Goal: Information Seeking & Learning: Learn about a topic

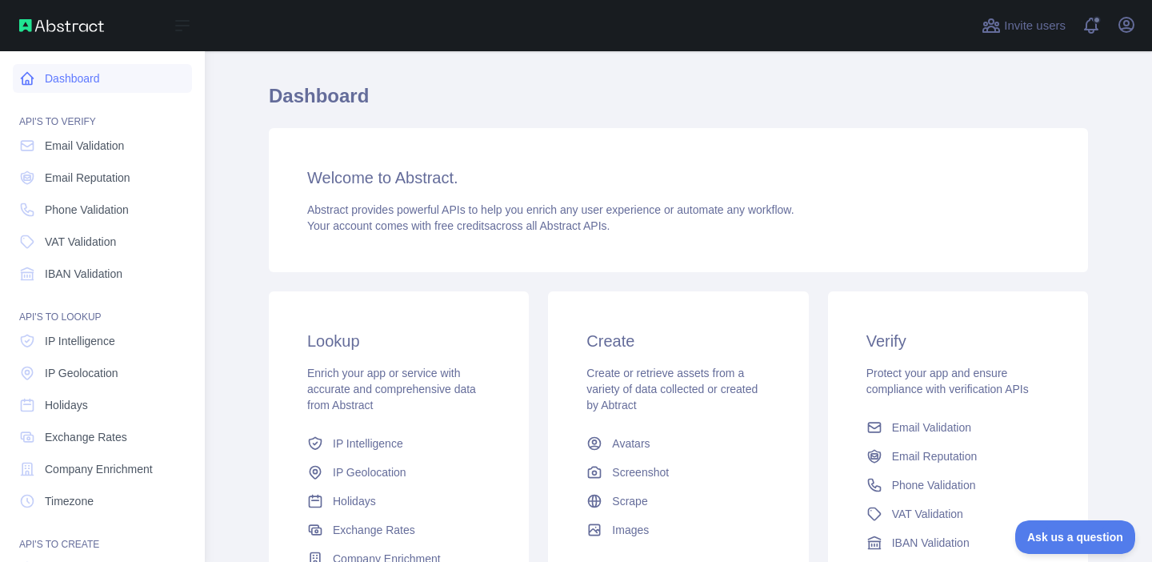
click at [76, 85] on link "Dashboard" at bounding box center [102, 78] width 179 height 29
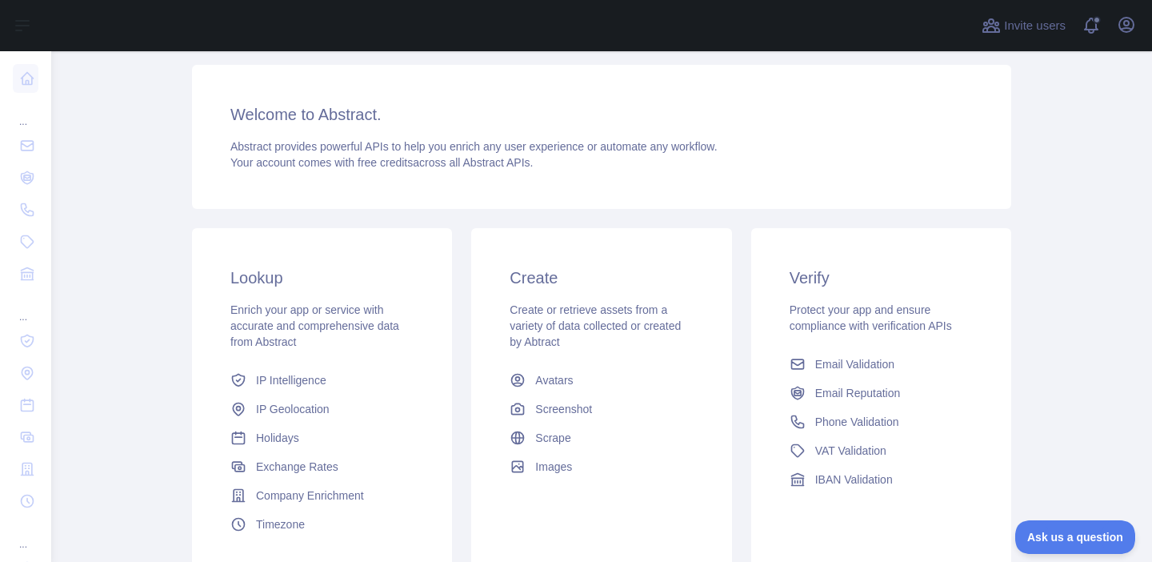
scroll to position [104, 0]
click at [367, 149] on span "Abstract provides powerful APIs to help you enrich any user experience or autom…" at bounding box center [473, 144] width 487 height 13
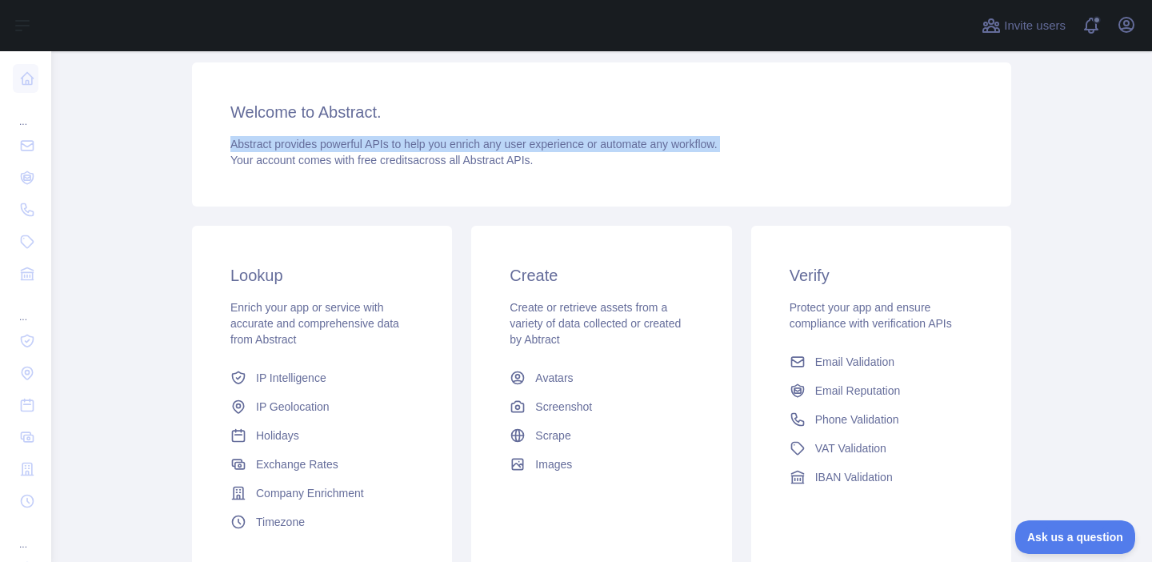
click at [331, 114] on h3 "Welcome to Abstract." at bounding box center [601, 112] width 743 height 22
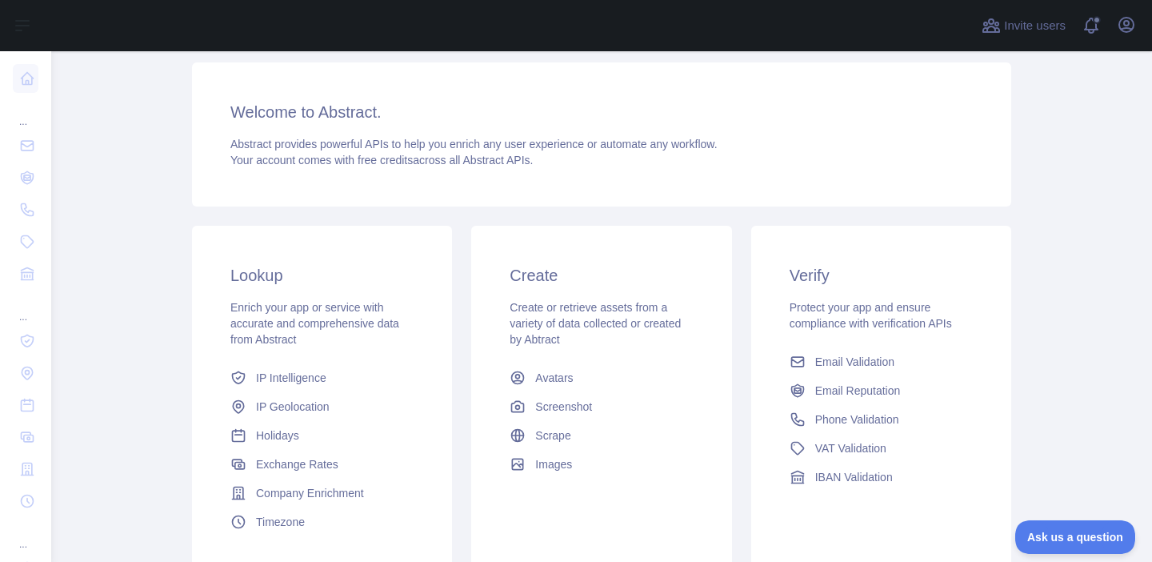
click at [331, 114] on h3 "Welcome to Abstract." at bounding box center [601, 112] width 743 height 22
click at [335, 163] on span "Your account comes with free credits across all Abstract APIs." at bounding box center [381, 160] width 303 height 13
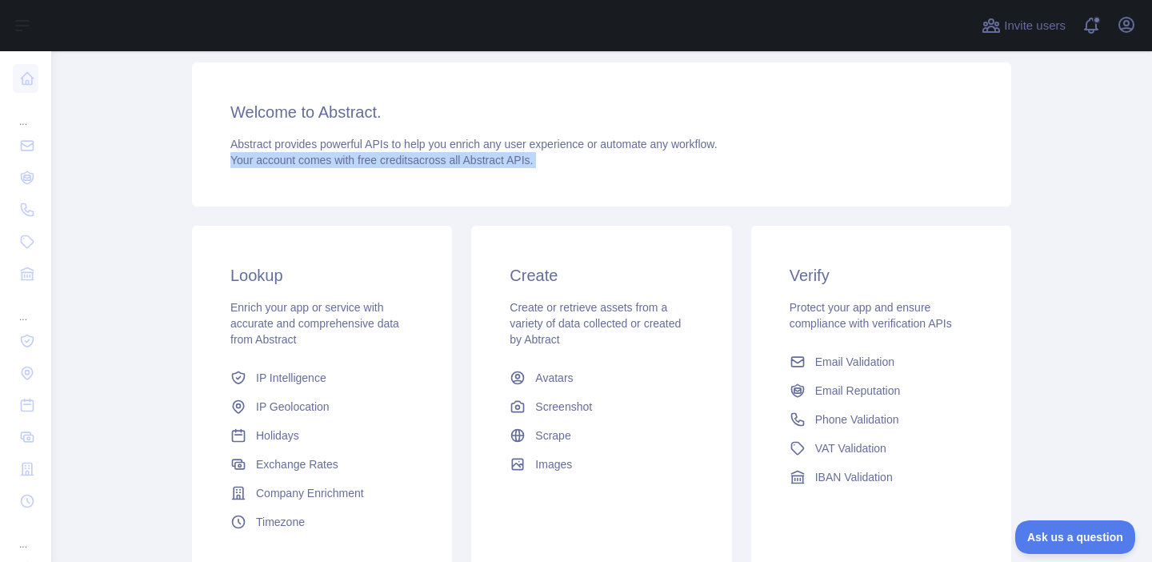
click at [335, 163] on span "Your account comes with free credits across all Abstract APIs." at bounding box center [381, 160] width 303 height 13
click at [346, 218] on div "Lookup Enrich your app or service with accurate and comprehensive data from Abs…" at bounding box center [601, 400] width 839 height 368
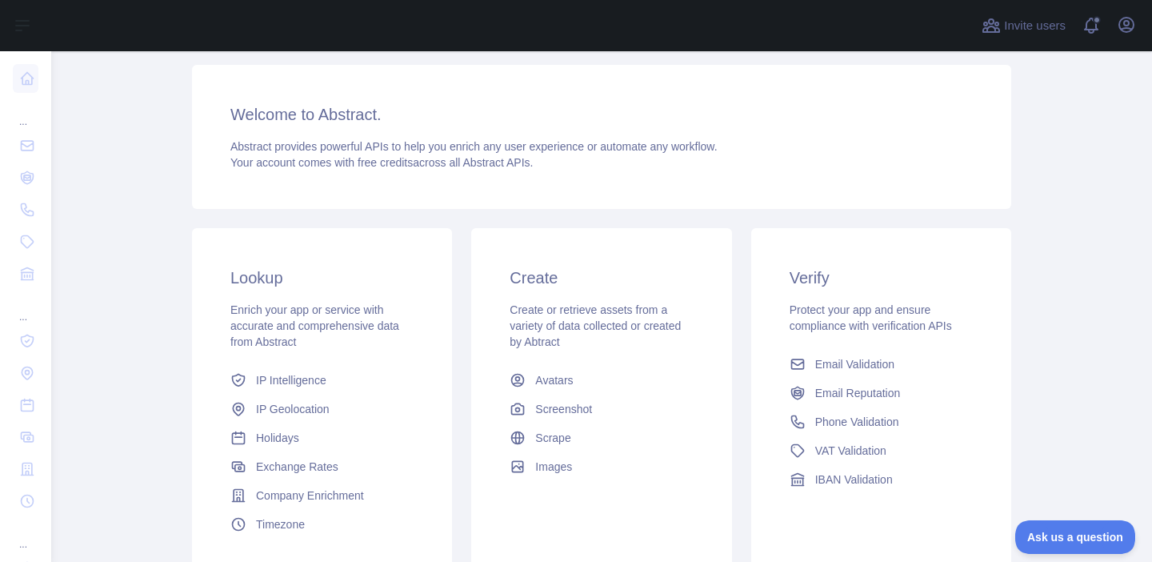
scroll to position [193, 0]
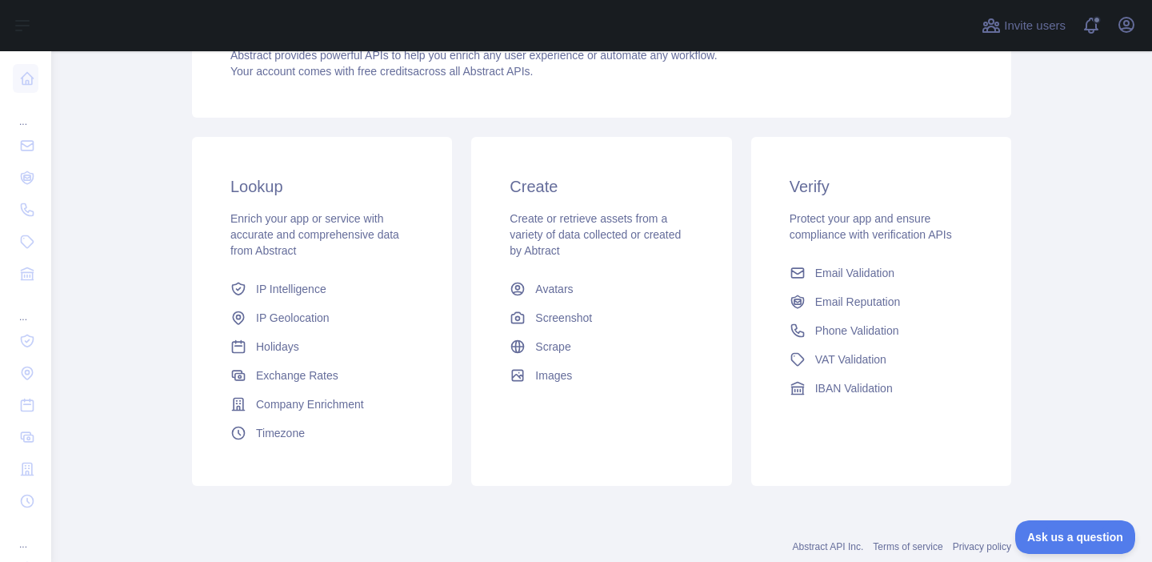
click at [284, 256] on span "Enrich your app or service with accurate and comprehensive data from Abstract" at bounding box center [314, 234] width 169 height 45
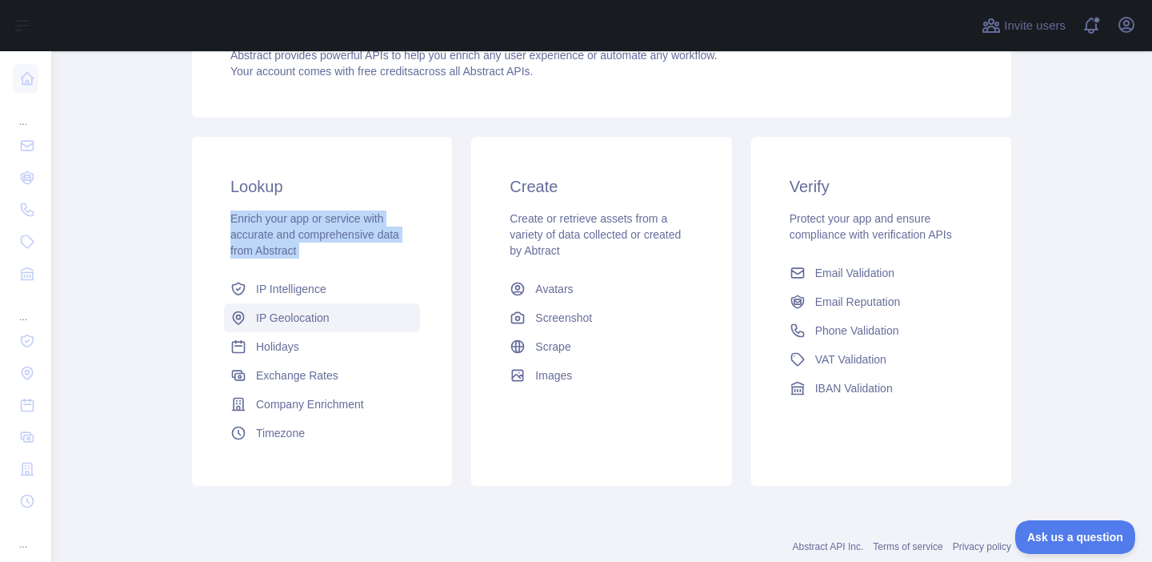
click at [343, 304] on link "IP Geolocation" at bounding box center [322, 317] width 196 height 29
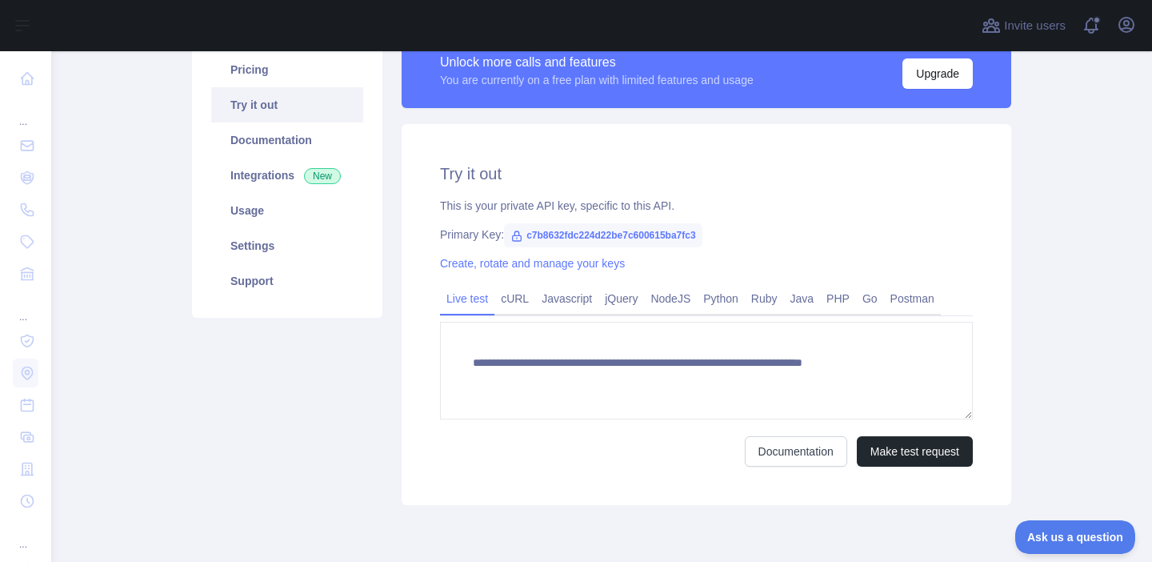
type textarea "**********"
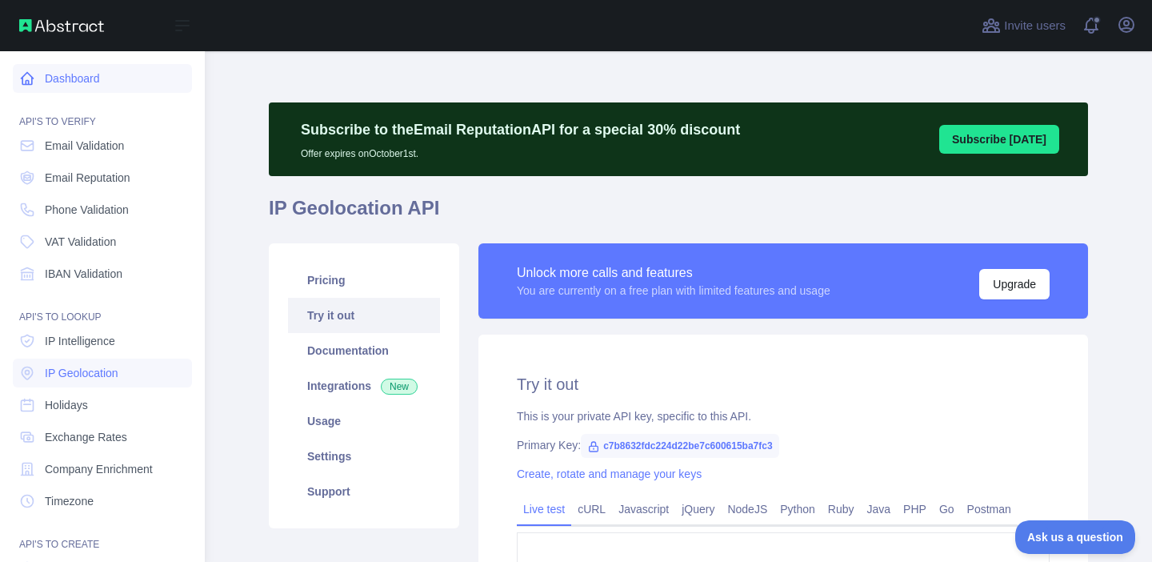
click at [22, 82] on icon at bounding box center [28, 79] width 12 height 12
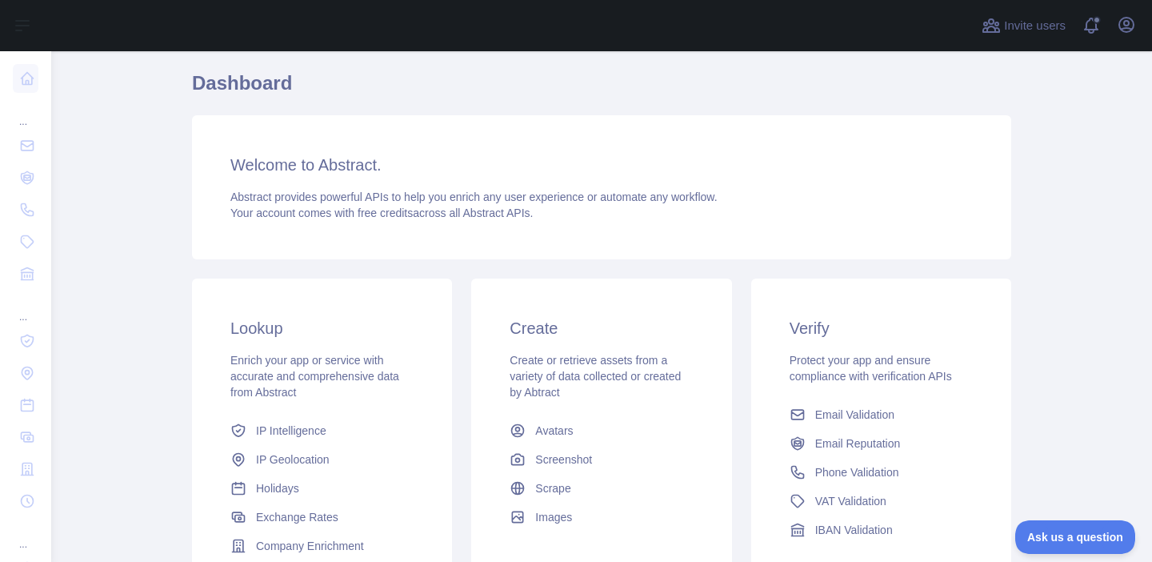
scroll to position [164, 0]
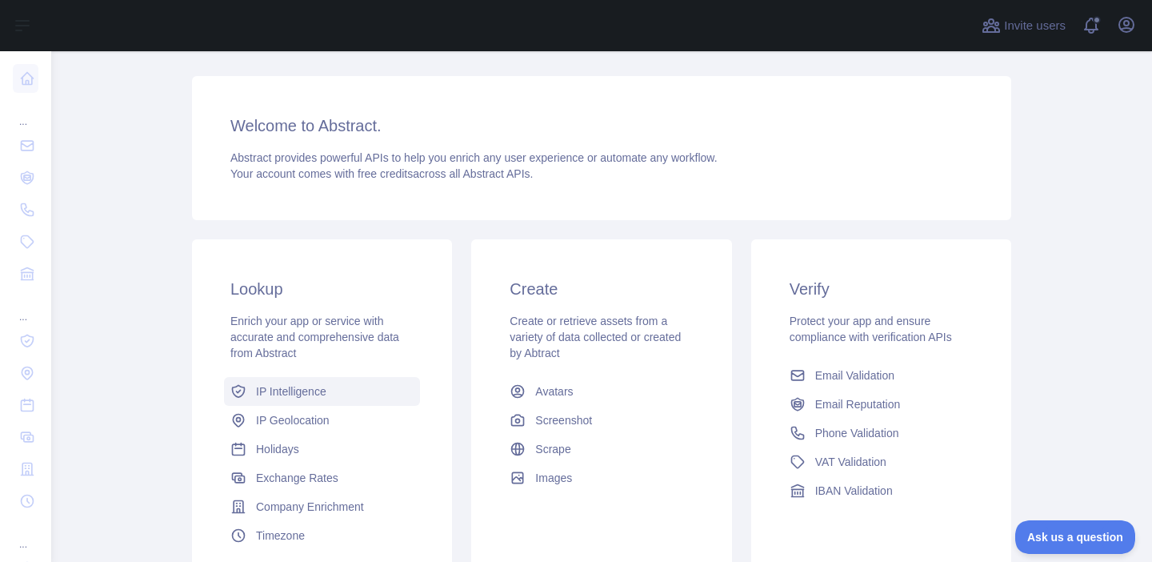
click at [335, 390] on link "IP Intelligence" at bounding box center [322, 391] width 196 height 29
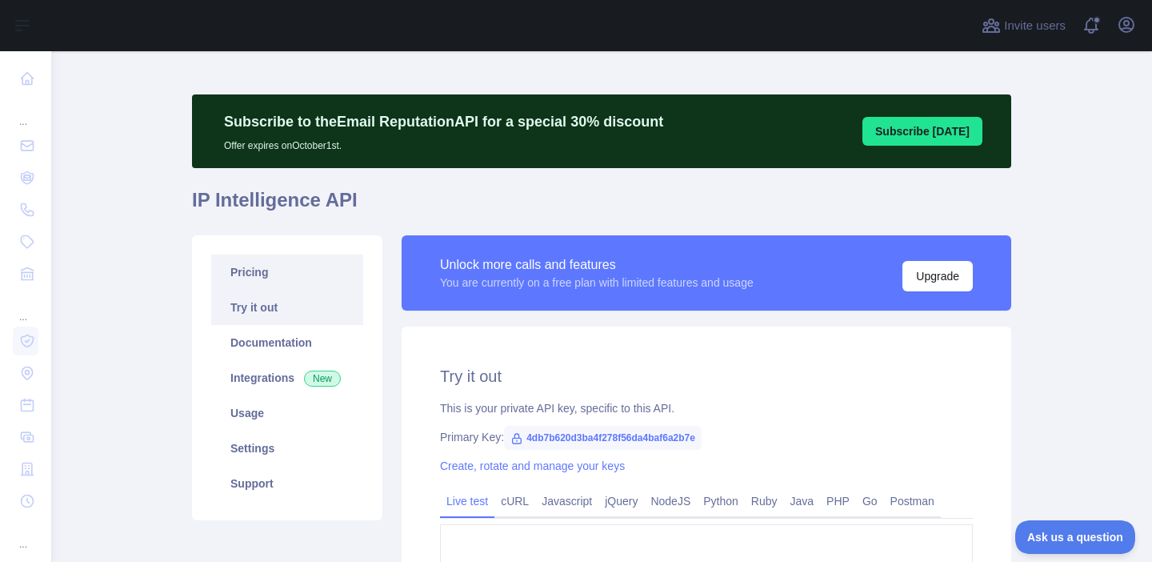
scroll to position [6, 0]
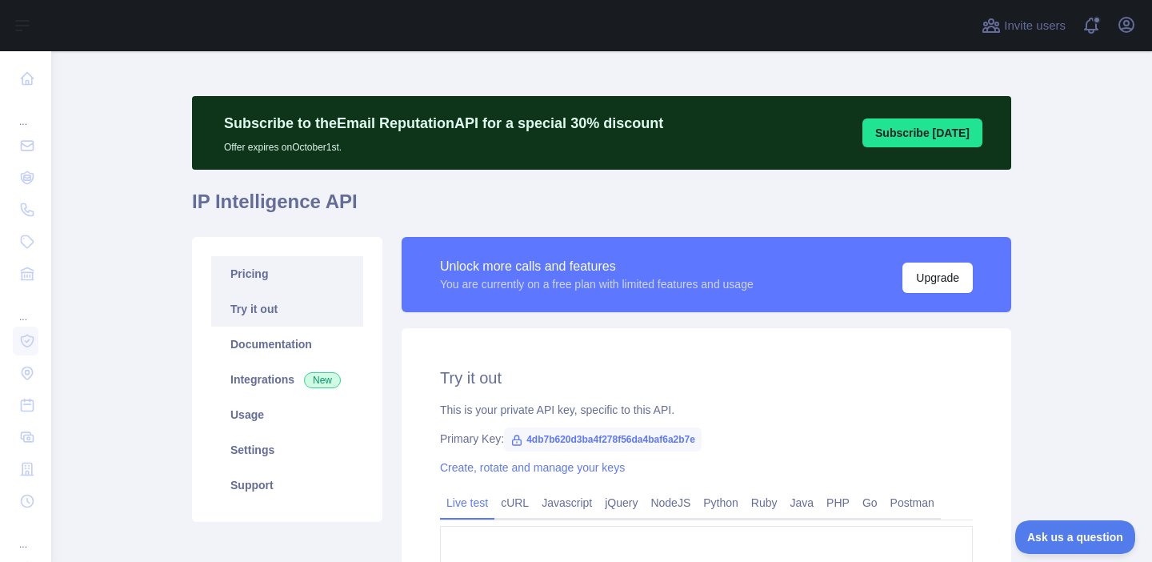
click at [297, 262] on link "Pricing" at bounding box center [287, 273] width 152 height 35
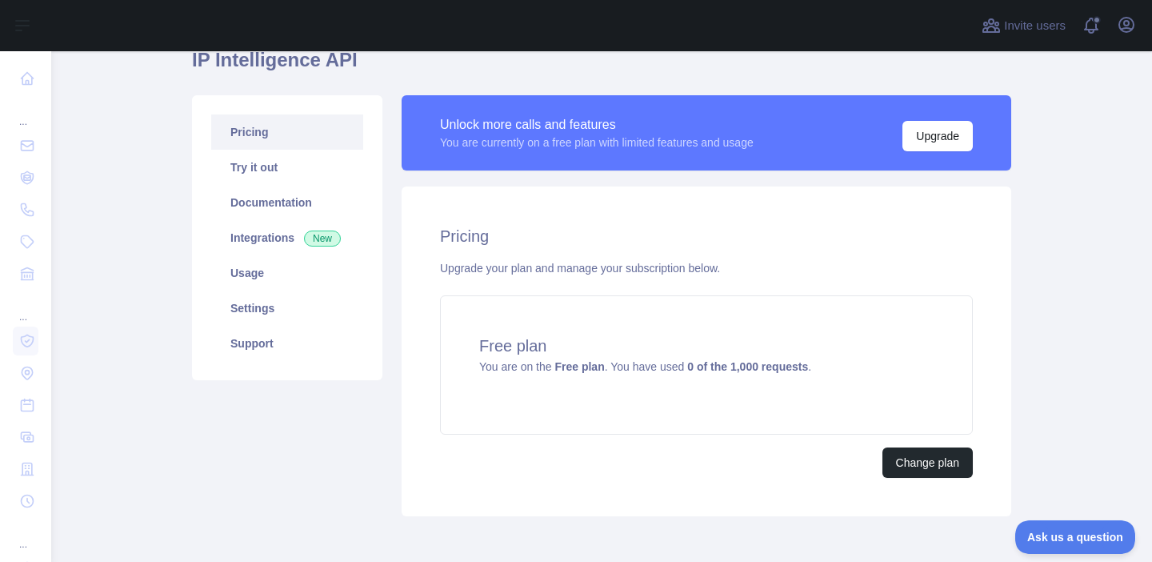
scroll to position [135, 0]
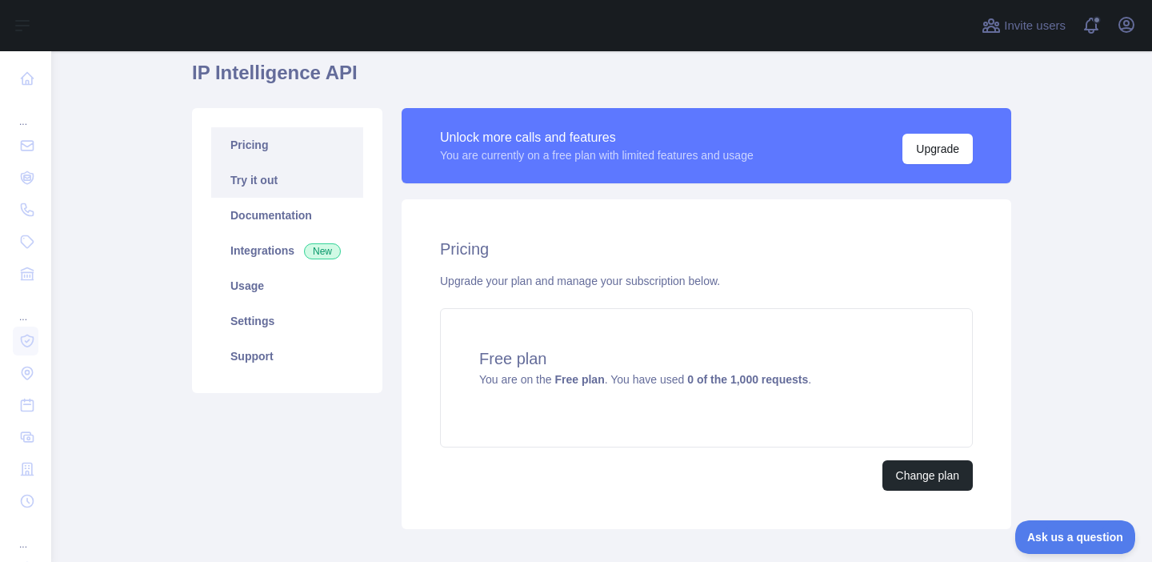
click at [279, 178] on link "Try it out" at bounding box center [287, 179] width 152 height 35
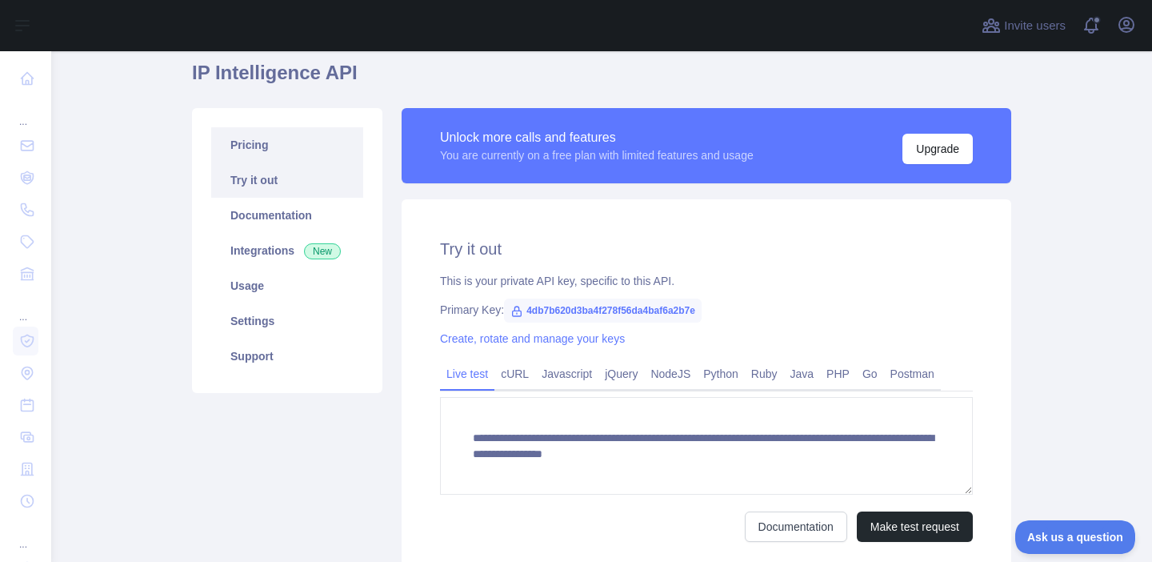
click at [302, 154] on link "Pricing" at bounding box center [287, 144] width 152 height 35
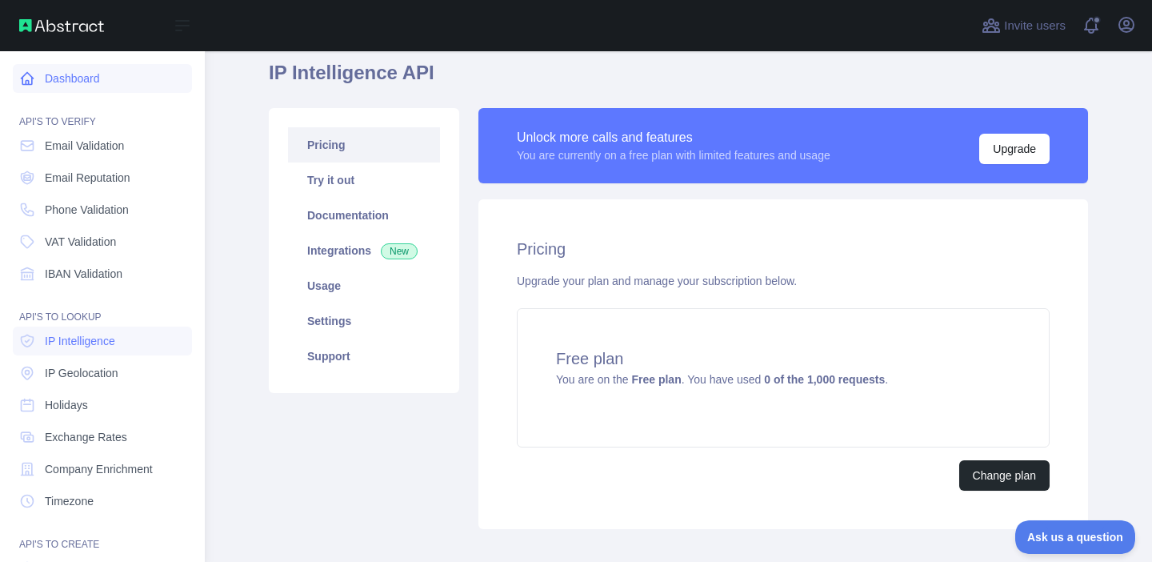
click at [33, 65] on link "Dashboard" at bounding box center [102, 78] width 179 height 29
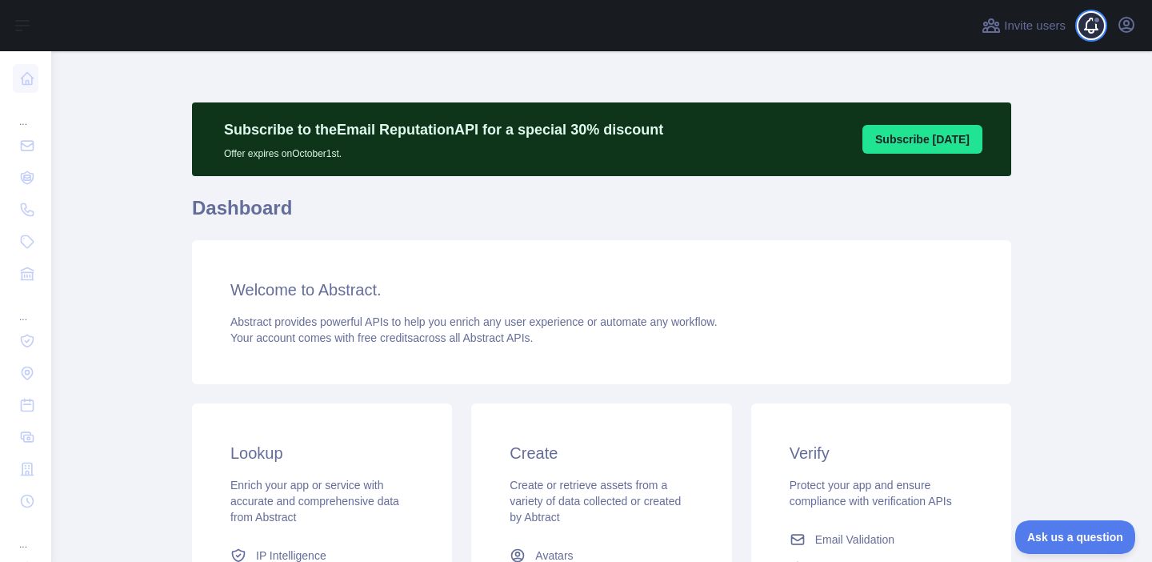
click at [1095, 22] on span at bounding box center [1097, 20] width 8 height 8
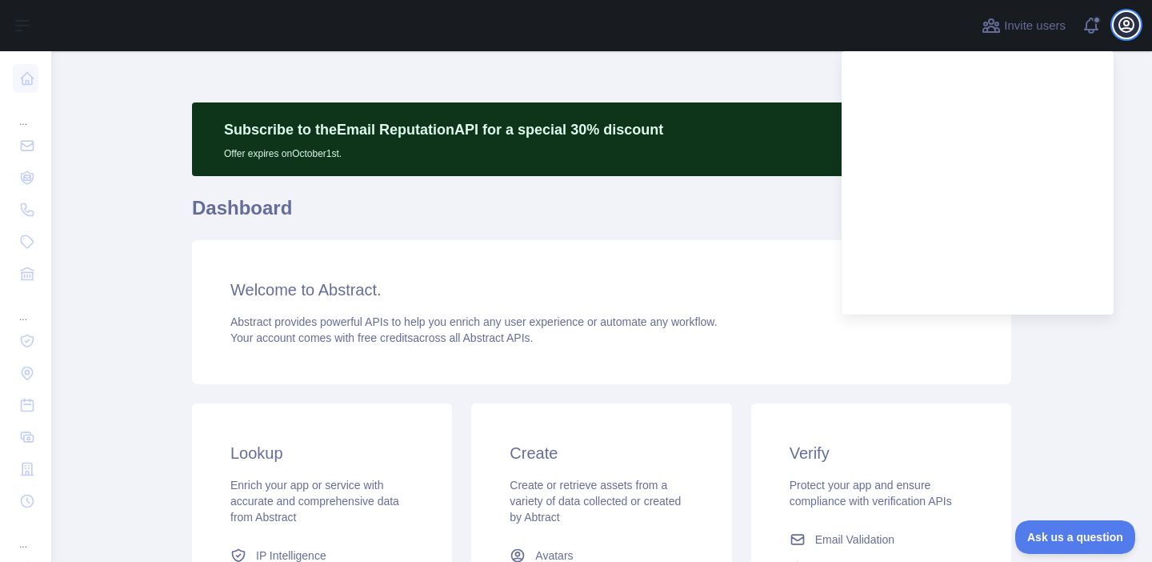
click at [1126, 22] on icon "button" at bounding box center [1126, 24] width 19 height 19
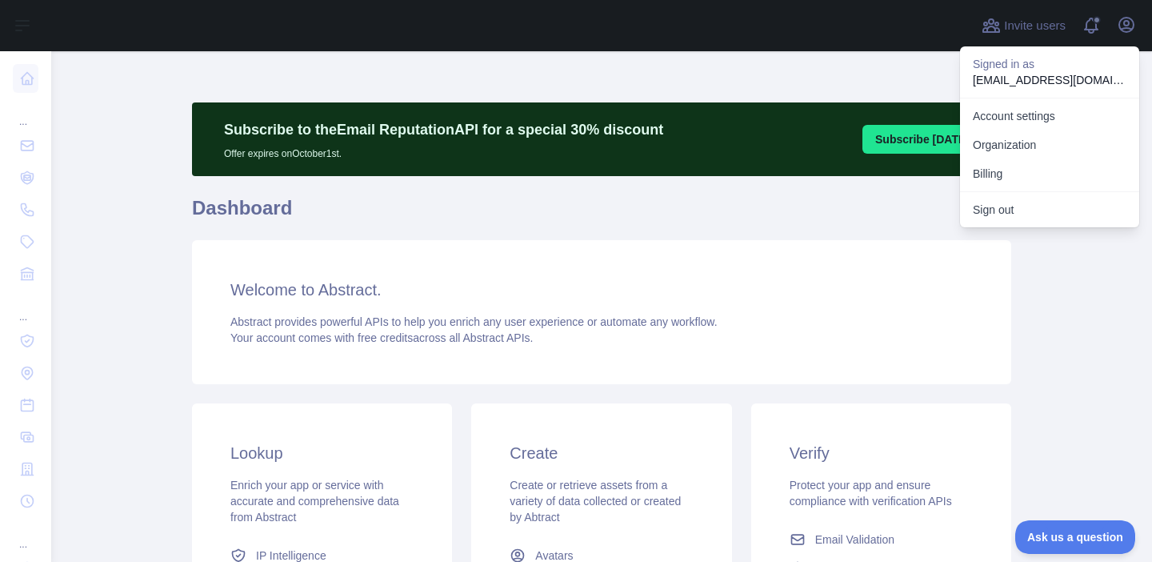
click at [1067, 373] on main "Subscribe to the Email Reputation API for a special 30 % discount Offer expires…" at bounding box center [601, 306] width 1101 height 511
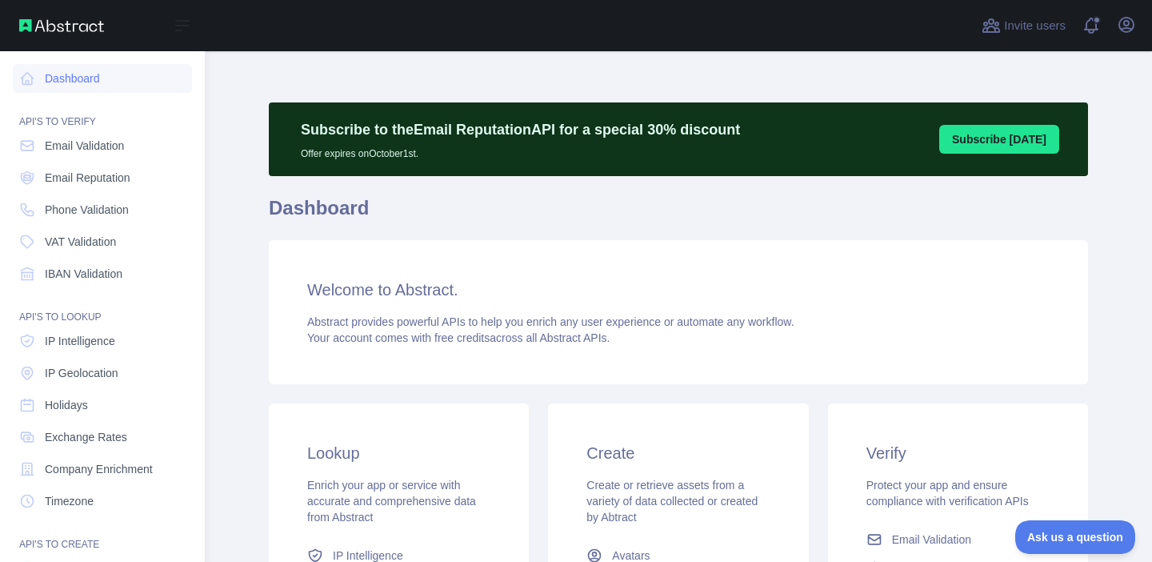
click at [79, 161] on nav "Dashboard API'S TO VERIFY Email Validation Email Reputation Phone Validation VA…" at bounding box center [102, 364] width 179 height 627
click at [85, 150] on span "Email Validation" at bounding box center [84, 146] width 79 height 16
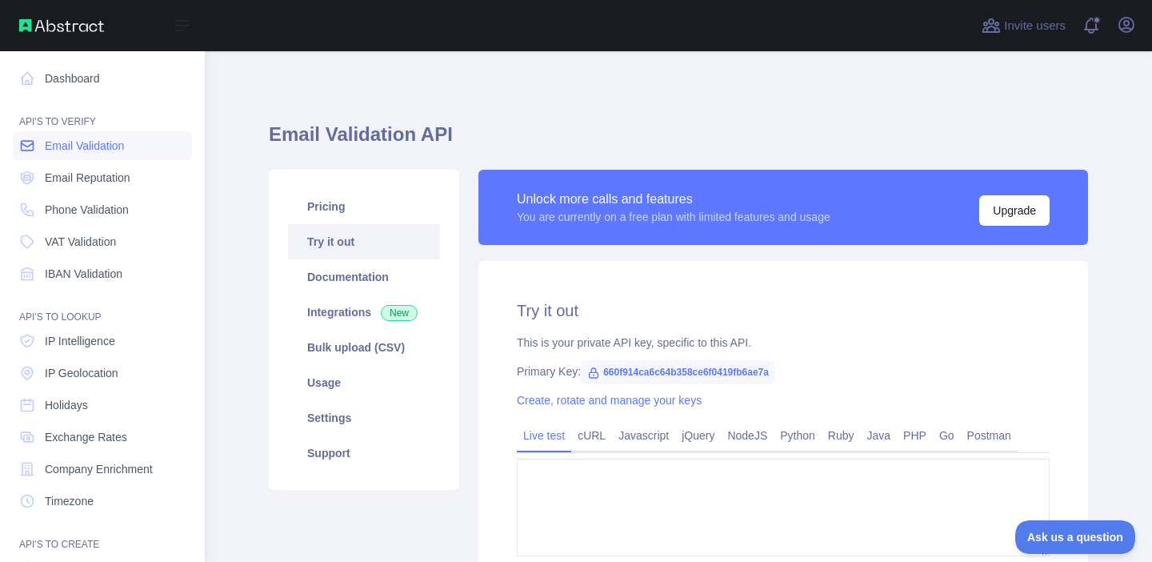
type textarea "**********"
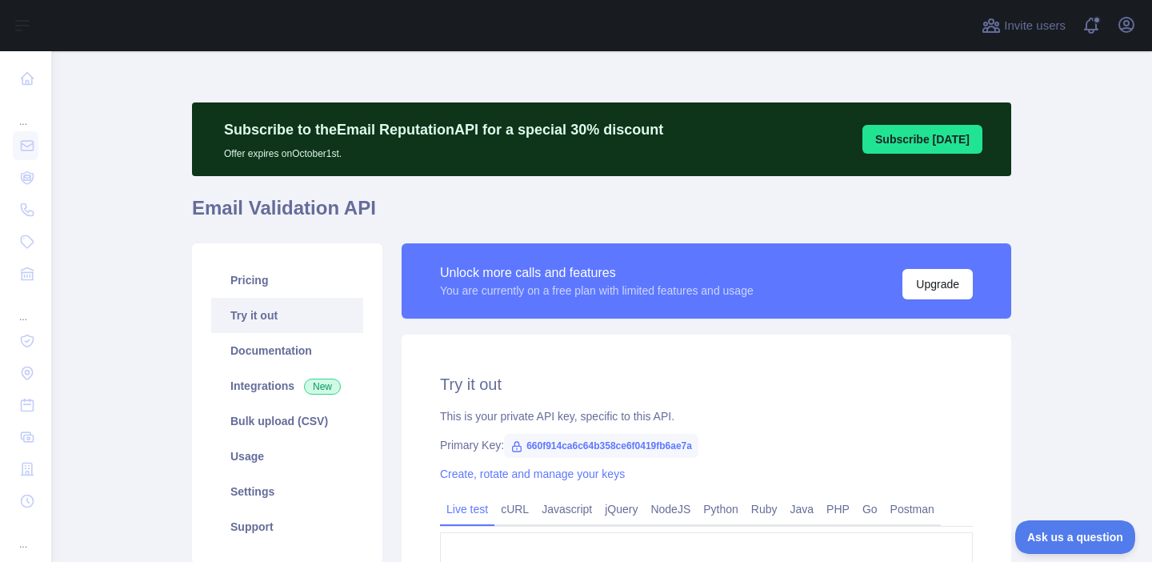
click at [391, 214] on h1 "Email Validation API" at bounding box center [602, 214] width 820 height 38
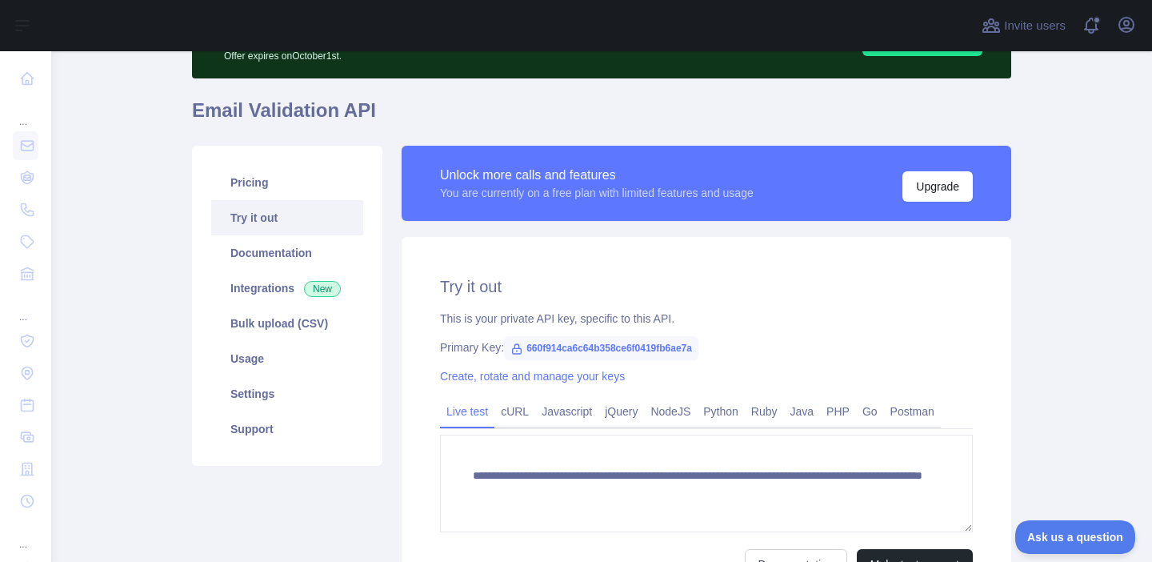
scroll to position [105, 0]
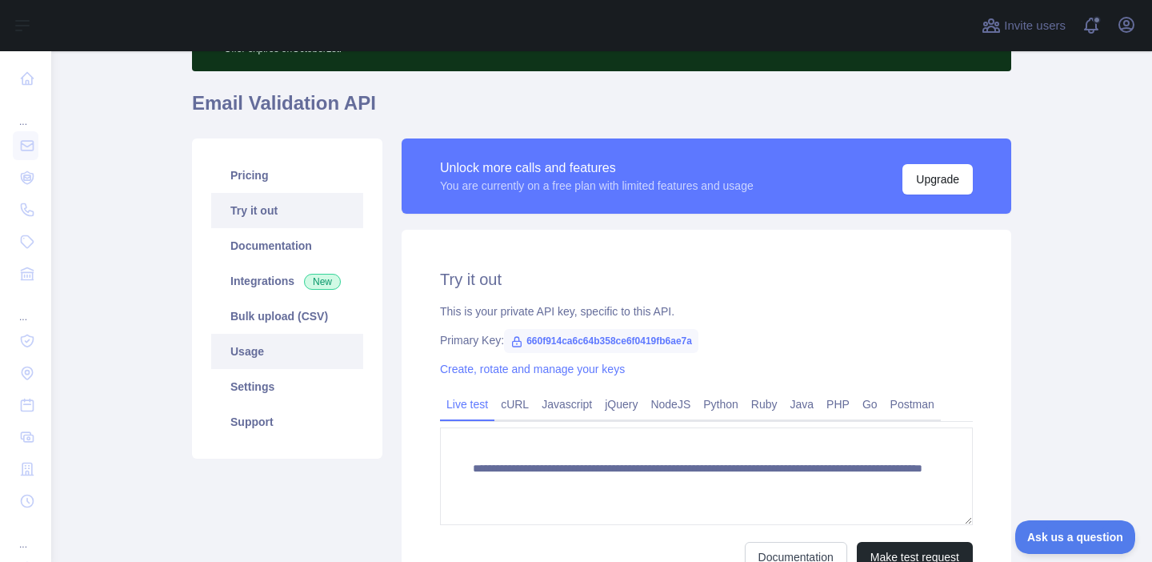
click at [246, 347] on link "Usage" at bounding box center [287, 351] width 152 height 35
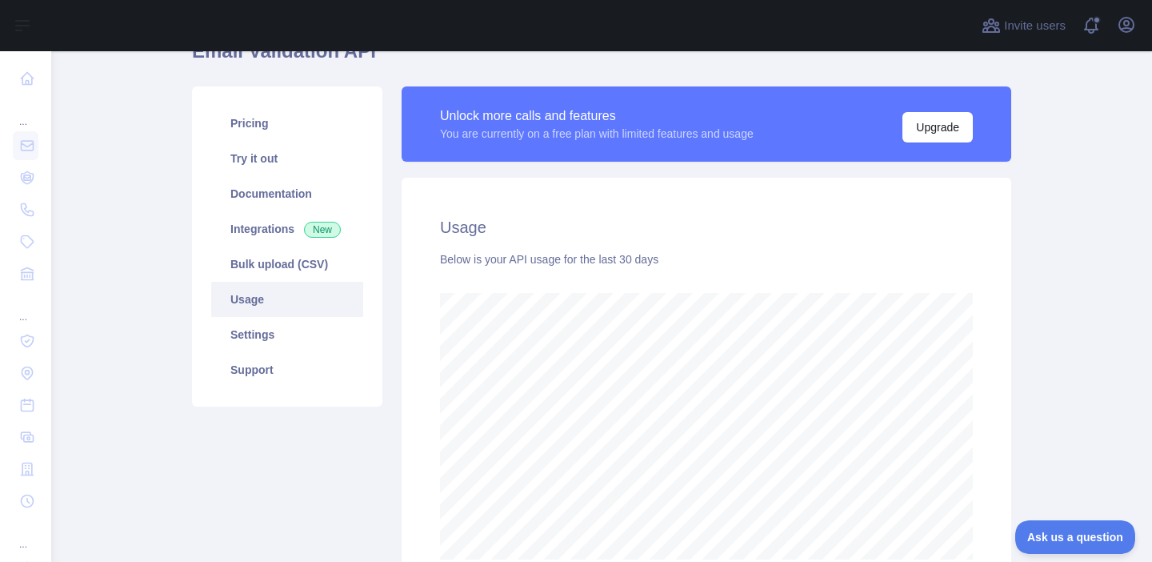
scroll to position [161, 0]
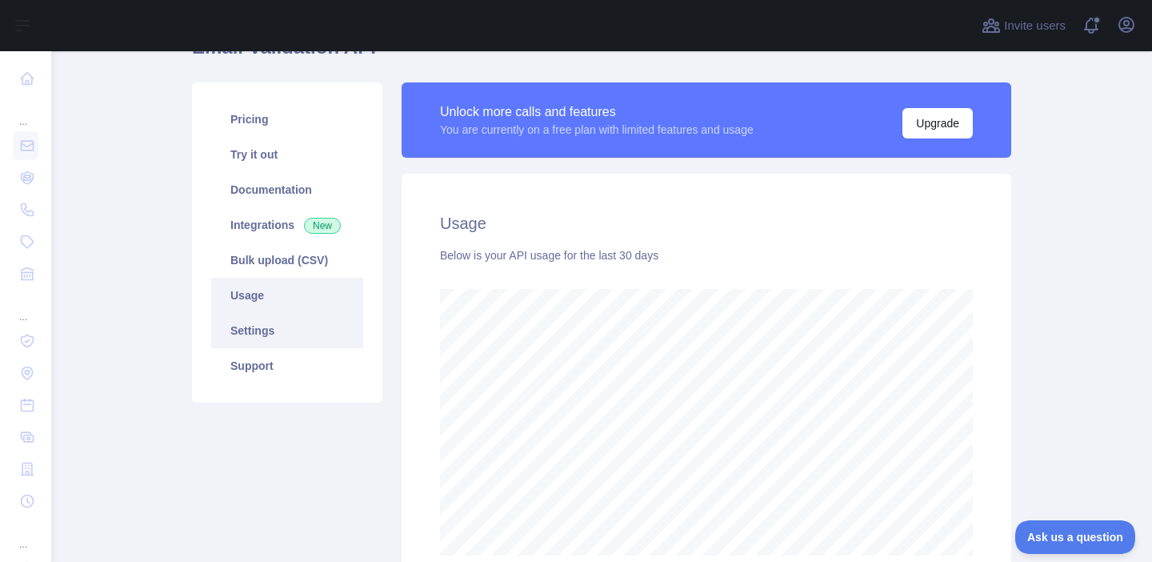
click at [271, 332] on link "Settings" at bounding box center [287, 330] width 152 height 35
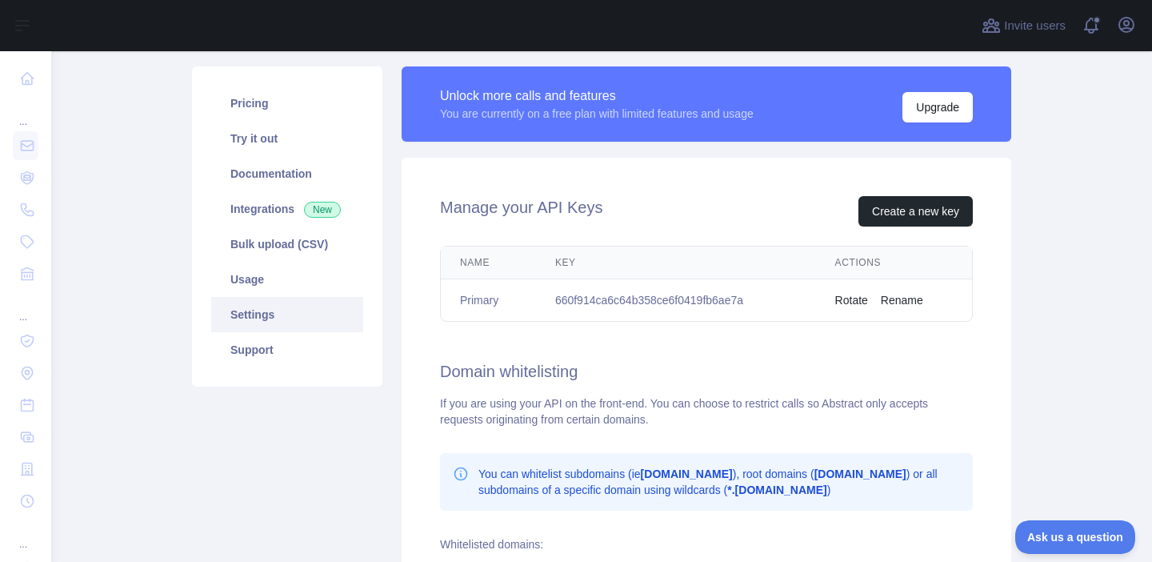
scroll to position [188, 0]
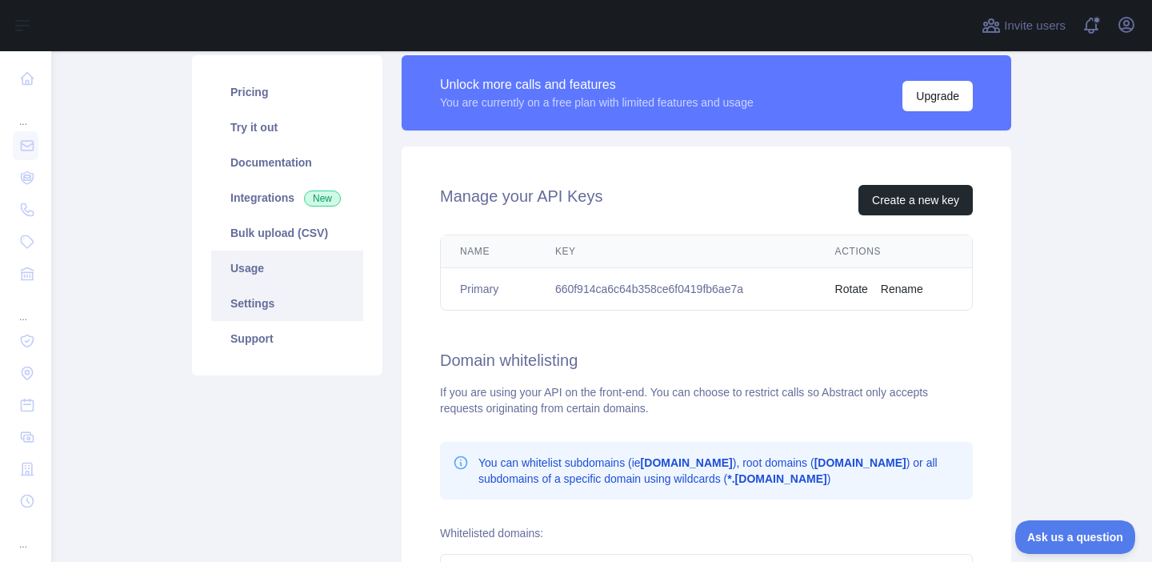
click at [275, 251] on link "Usage" at bounding box center [287, 268] width 152 height 35
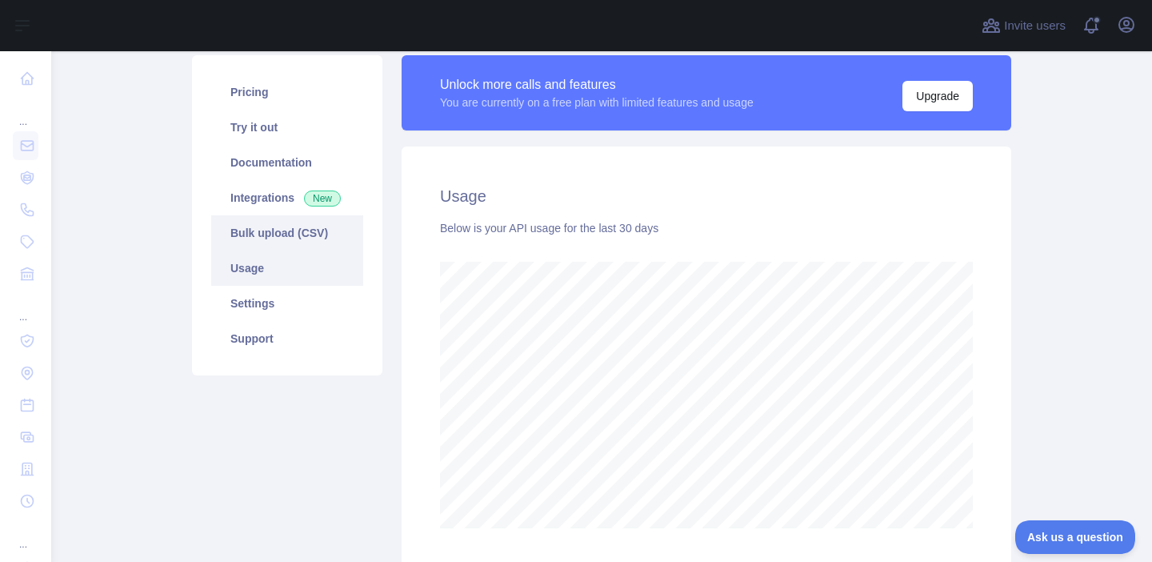
scroll to position [511, 1101]
click at [283, 219] on link "Bulk upload (CSV)" at bounding box center [287, 232] width 152 height 35
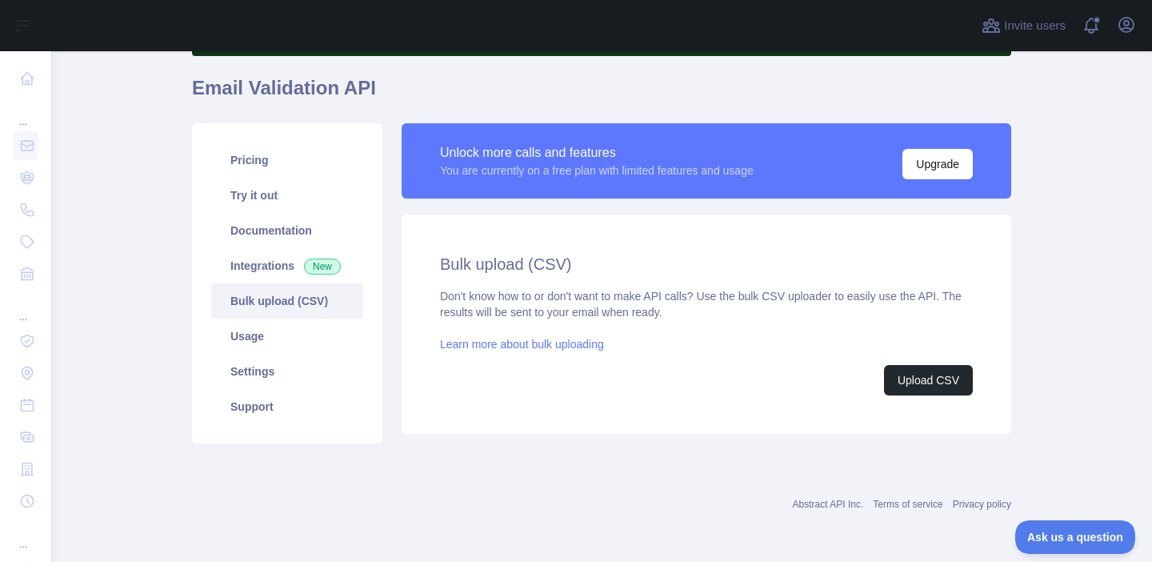
scroll to position [120, 0]
click at [282, 202] on link "Try it out" at bounding box center [287, 195] width 152 height 35
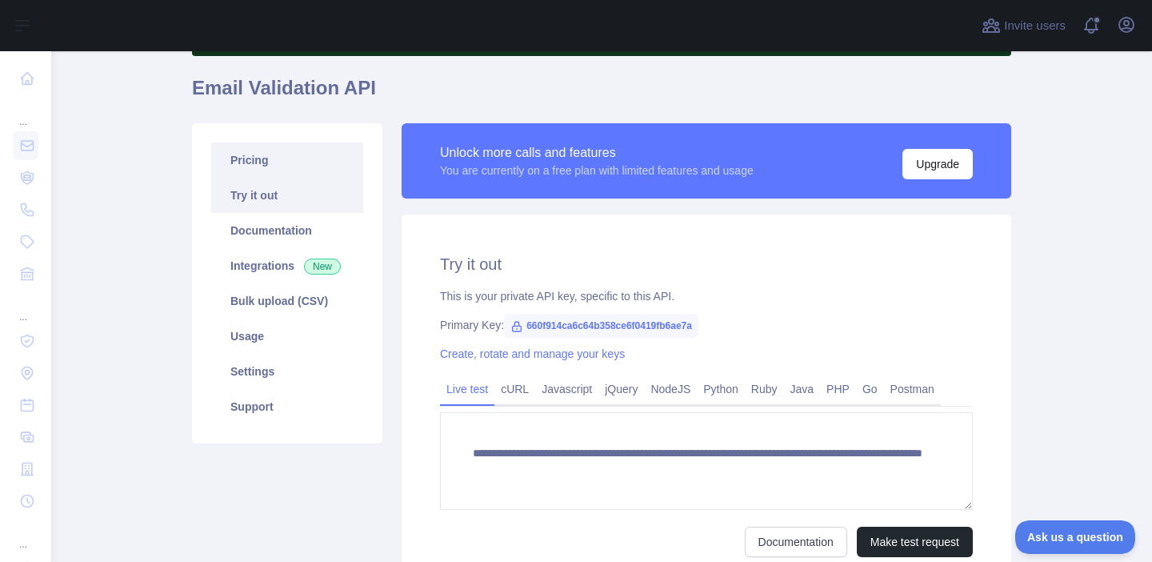
click at [282, 169] on link "Pricing" at bounding box center [287, 159] width 152 height 35
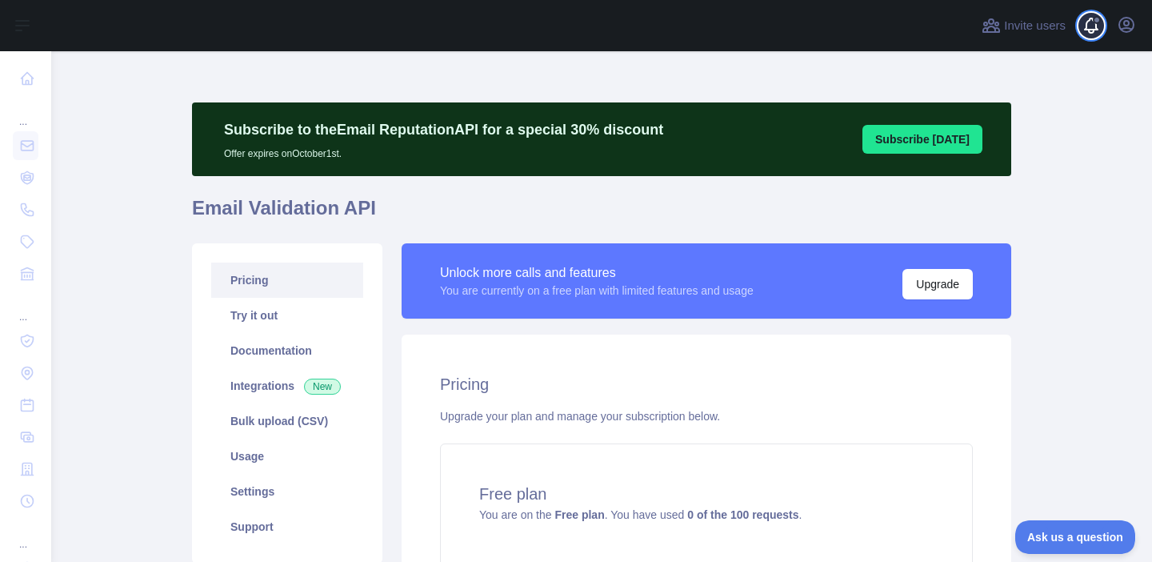
click at [1093, 30] on span at bounding box center [1098, 25] width 32 height 51
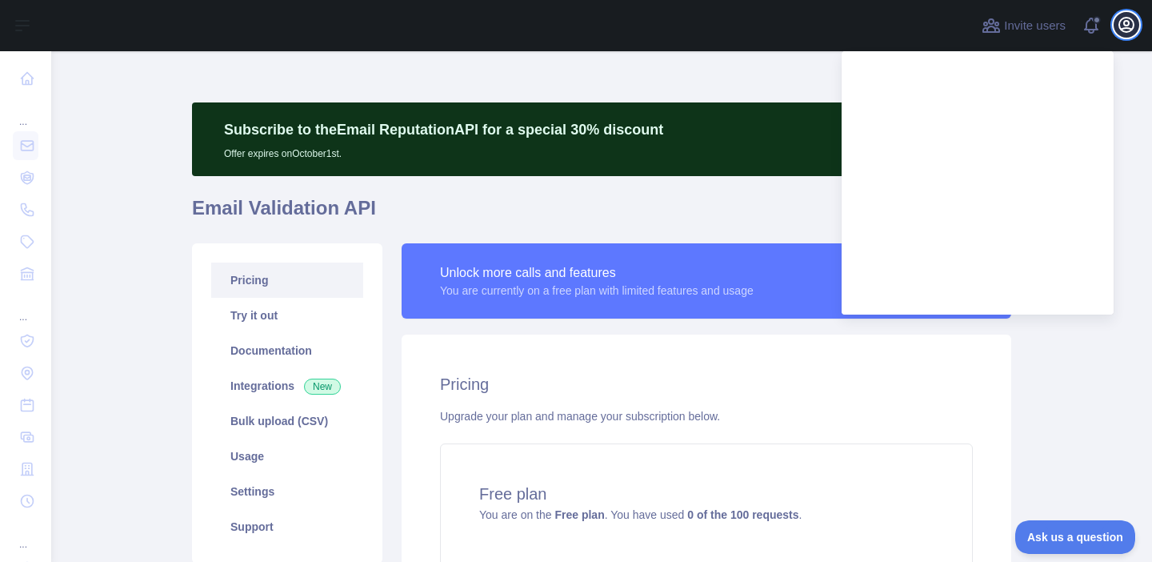
click at [1117, 28] on icon "button" at bounding box center [1126, 24] width 19 height 19
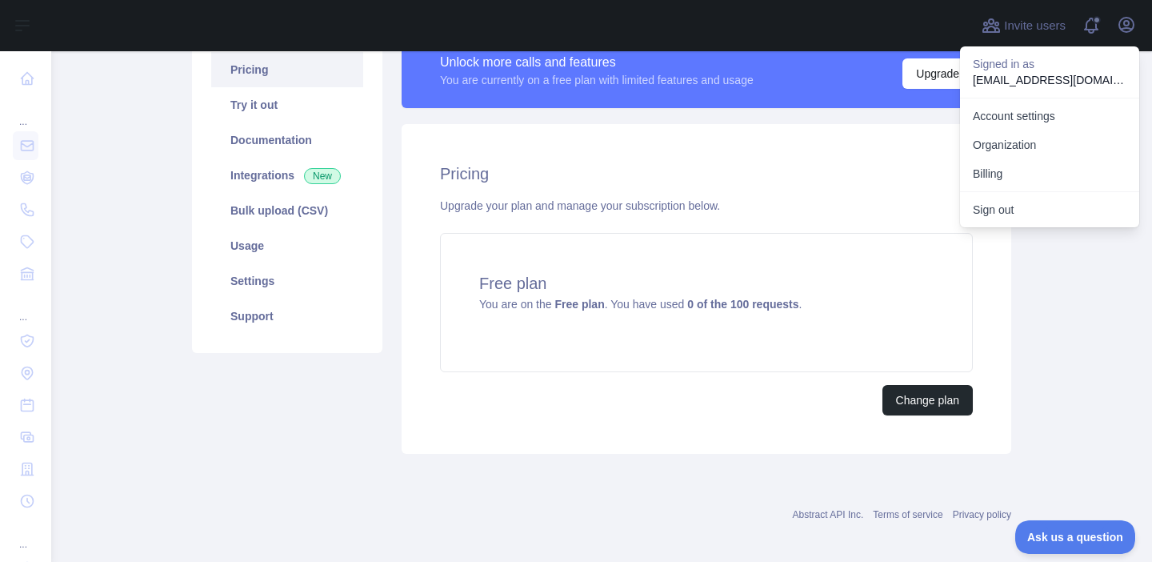
scroll to position [221, 0]
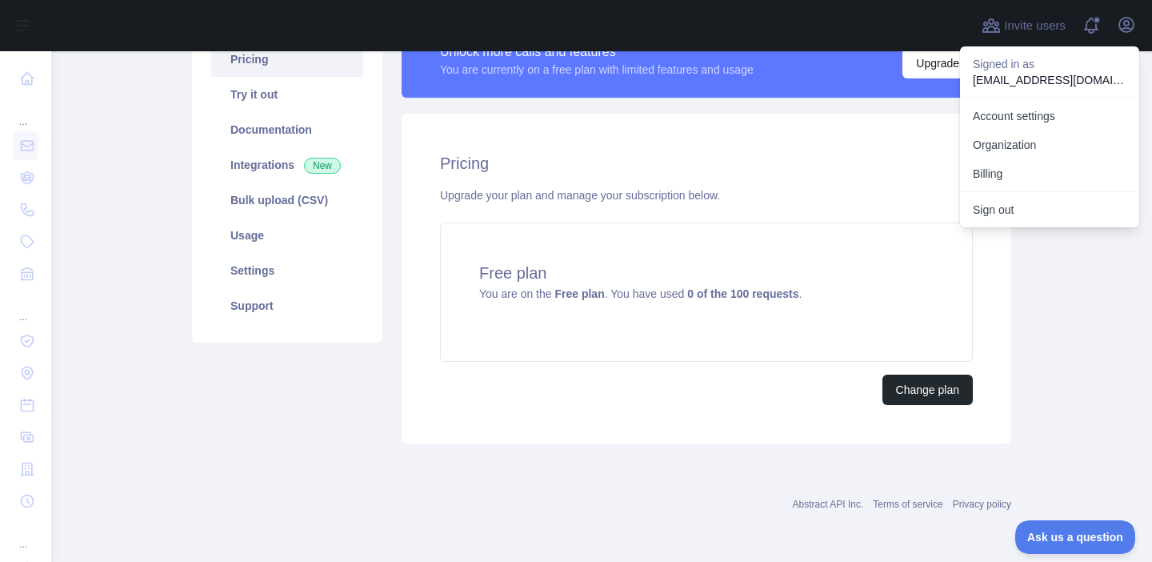
click at [303, 439] on div "Pricing Try it out Documentation Integrations New Bulk upload (CSV) Usage Setti…" at bounding box center [287, 232] width 210 height 421
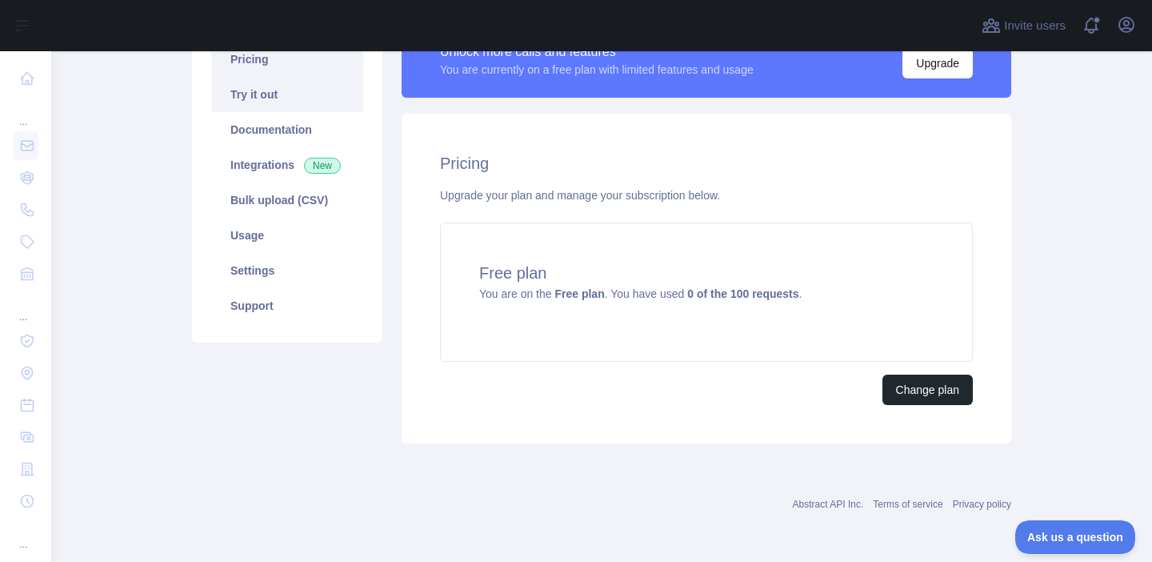
click at [254, 99] on link "Try it out" at bounding box center [287, 94] width 152 height 35
